Goal: Navigation & Orientation: Find specific page/section

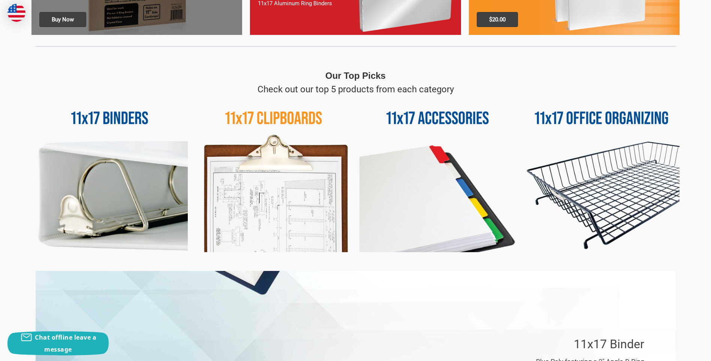
scroll to position [300, 0]
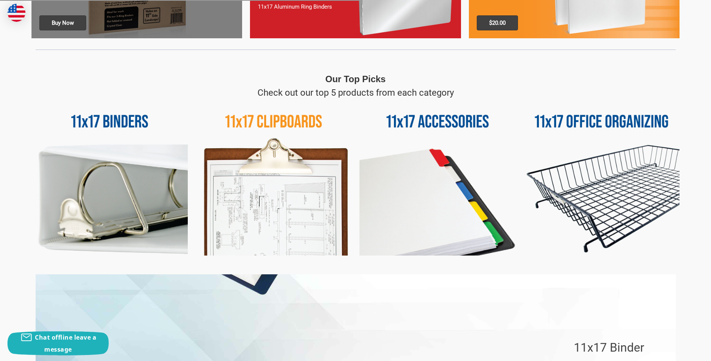
click at [594, 124] on img at bounding box center [602, 177] width 156 height 156
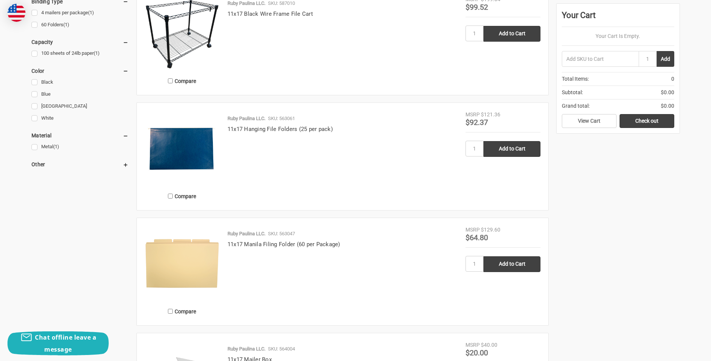
scroll to position [75, 0]
